Goal: Information Seeking & Learning: Learn about a topic

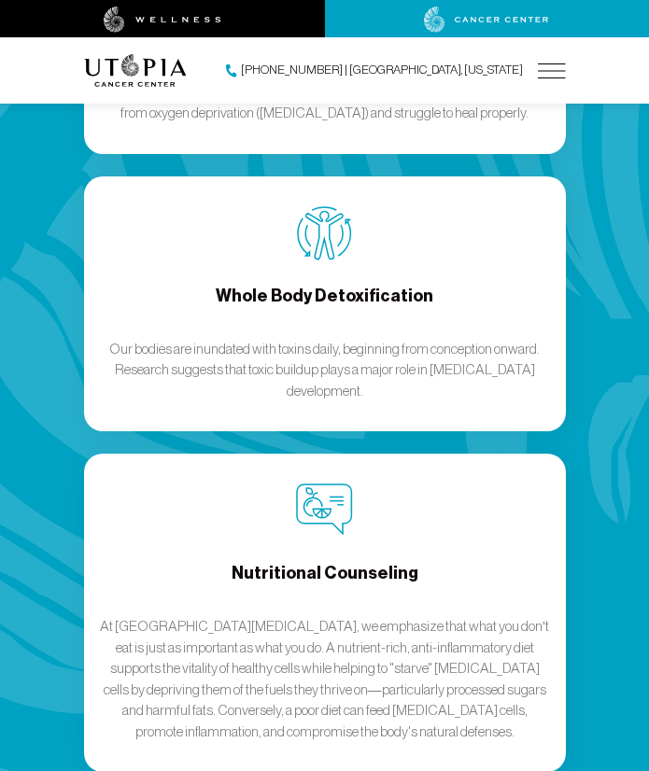
scroll to position [3139, 0]
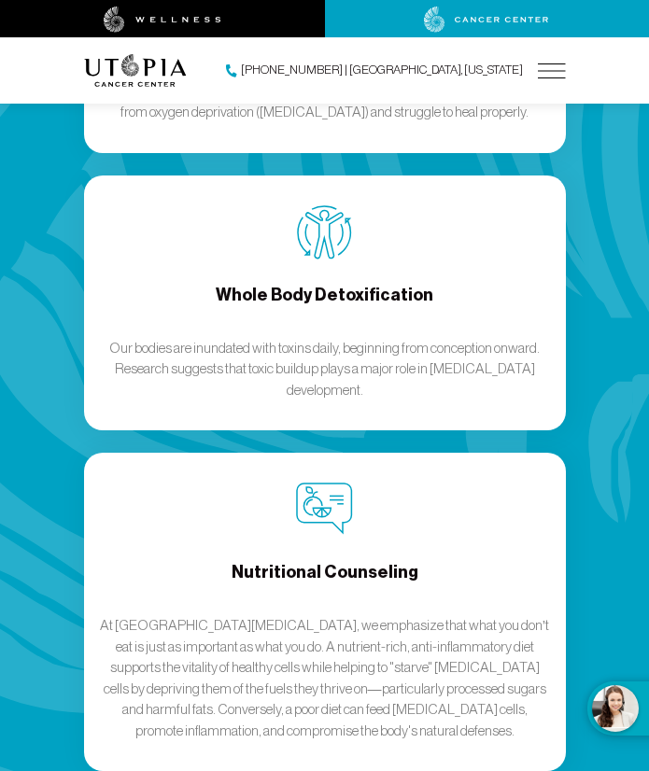
click at [88, 462] on div "Nutritional Counseling At [GEOGRAPHIC_DATA][MEDICAL_DATA], we emphasize that wh…" at bounding box center [325, 612] width 482 height 318
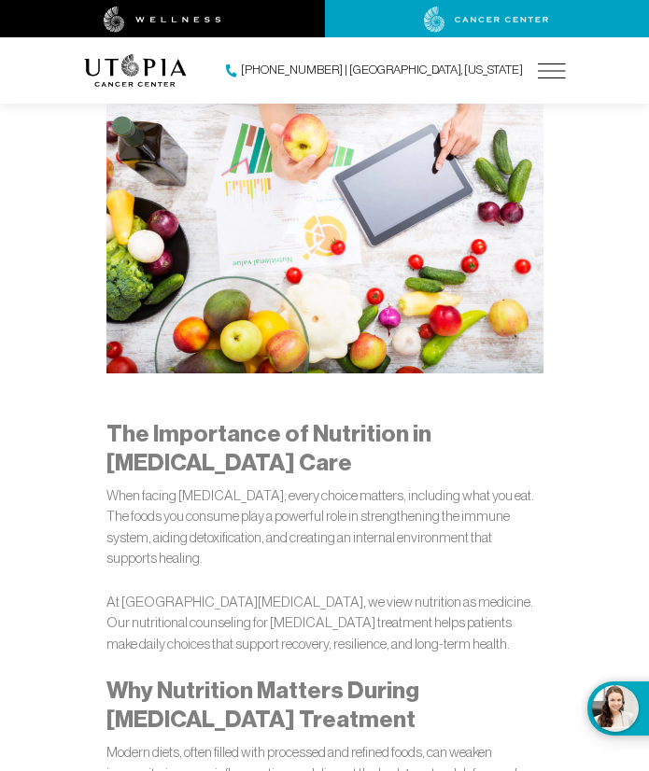
scroll to position [441, 0]
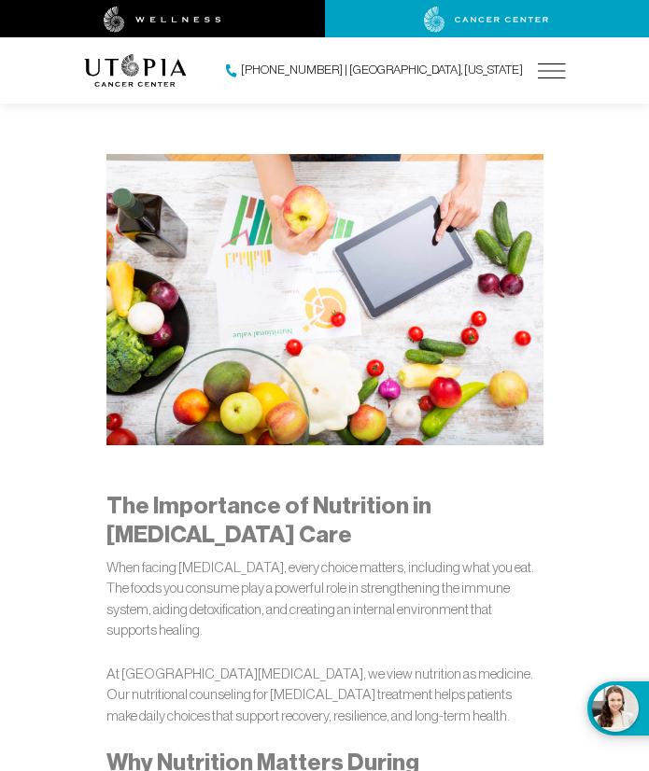
click at [555, 69] on img at bounding box center [552, 70] width 28 height 15
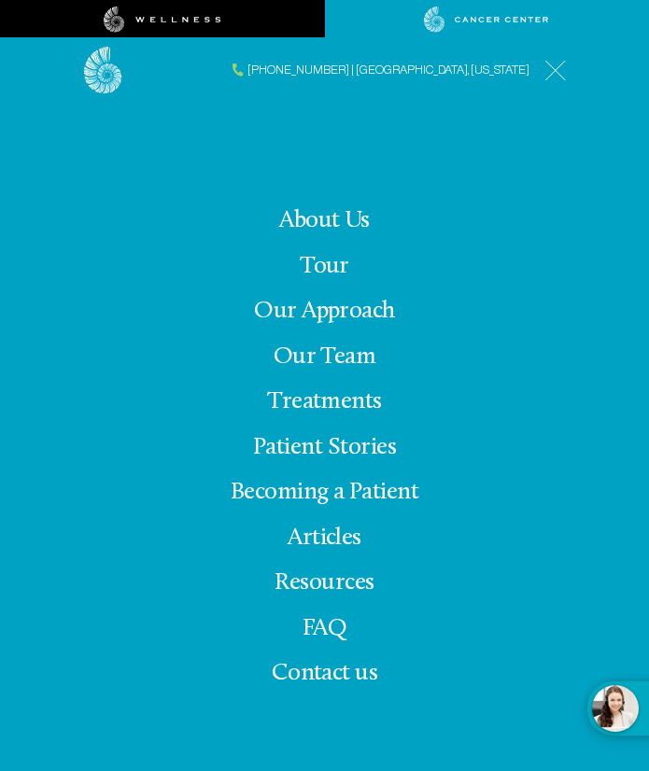
click at [358, 673] on span "Contact us" at bounding box center [325, 673] width 106 height 25
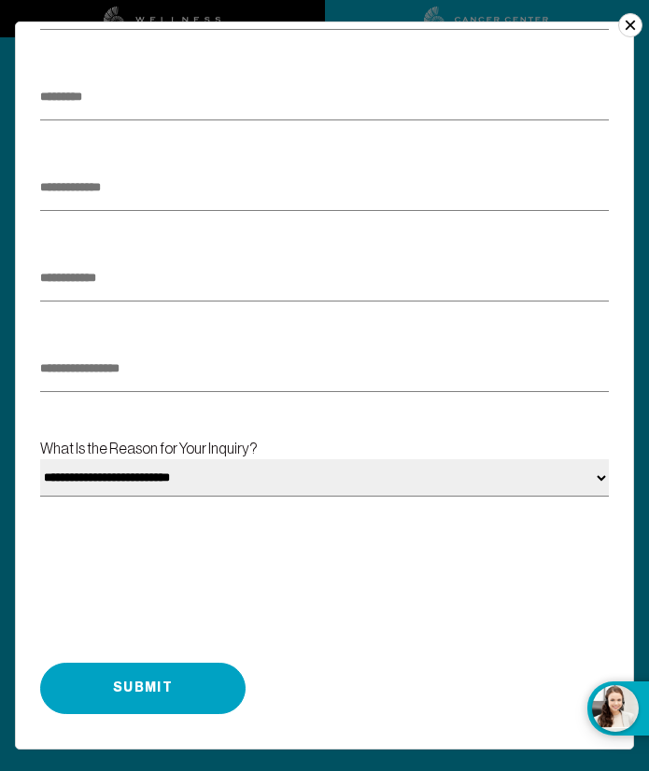
scroll to position [0, 0]
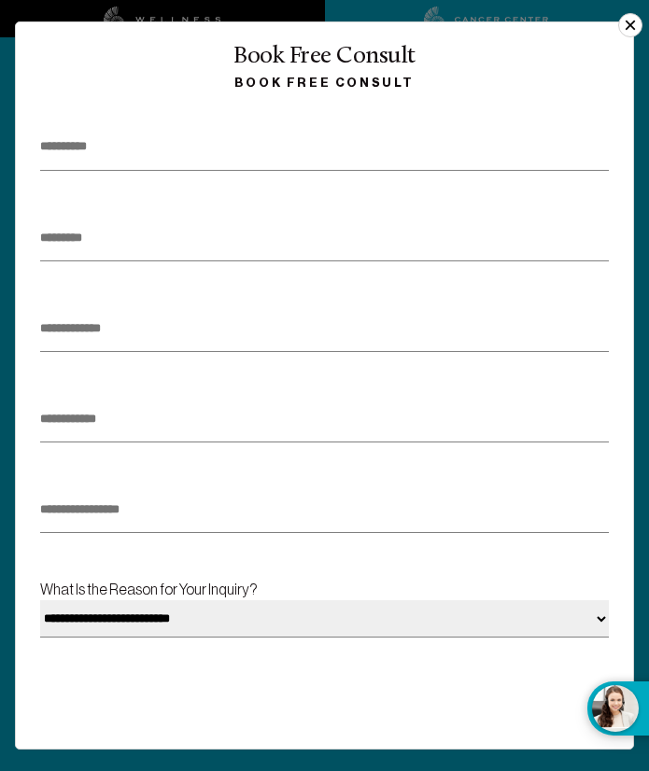
click at [625, 28] on button "×" at bounding box center [630, 25] width 24 height 24
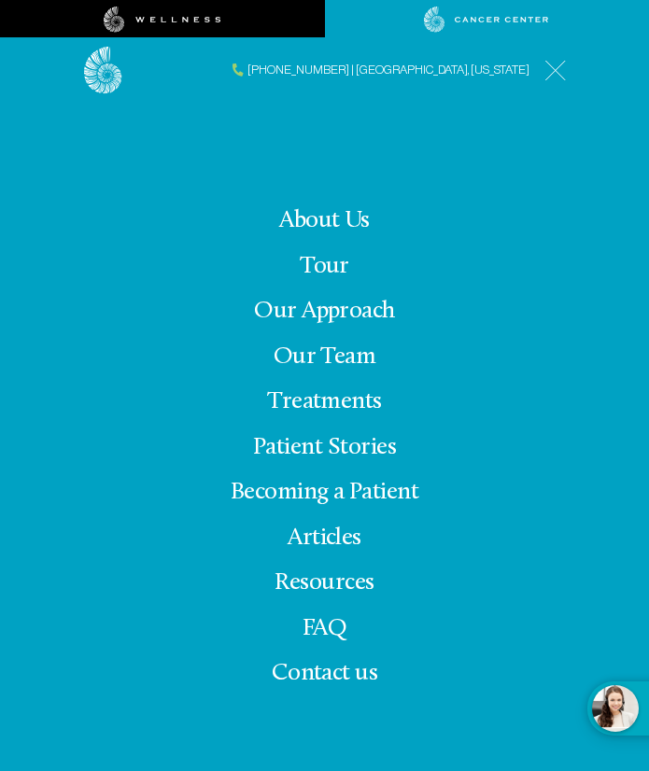
click at [331, 625] on link "FAQ" at bounding box center [324, 628] width 44 height 25
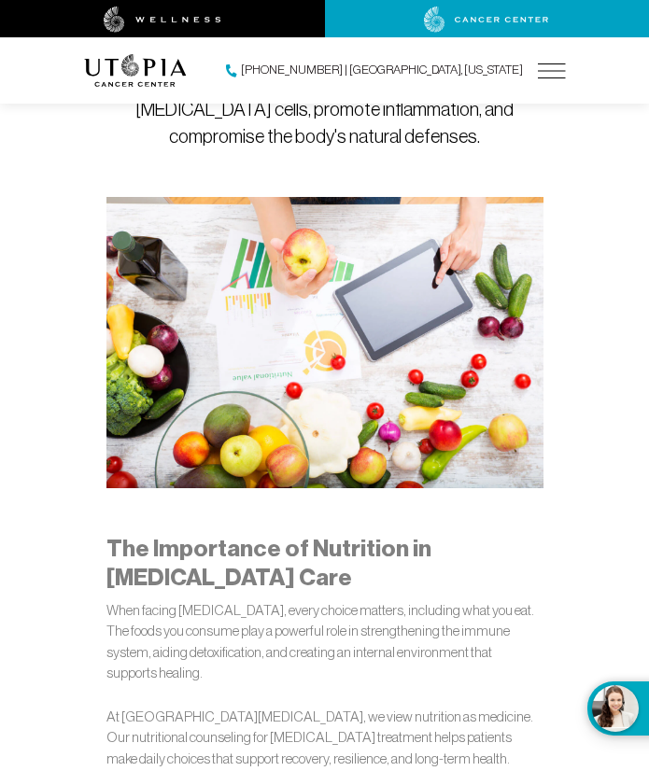
scroll to position [441, 0]
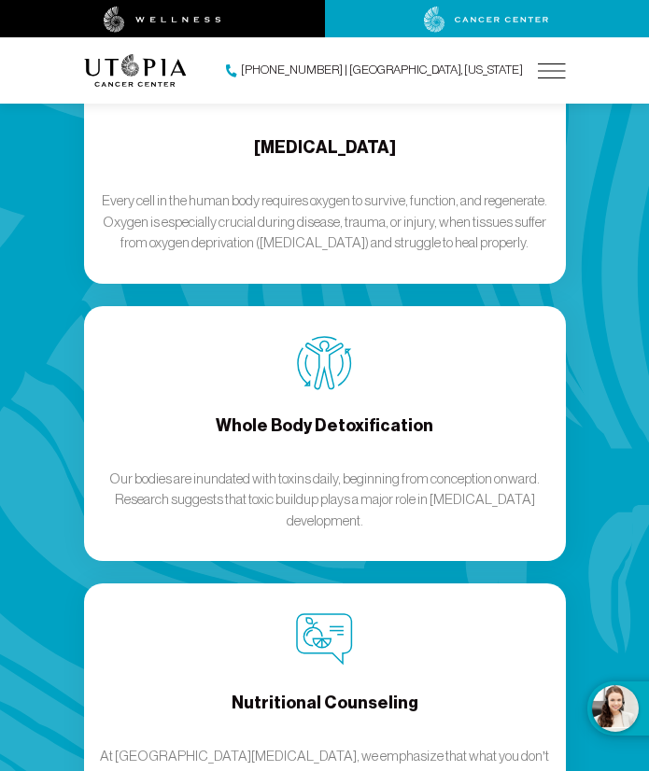
scroll to position [3139, 0]
